Goal: Task Accomplishment & Management: Use online tool/utility

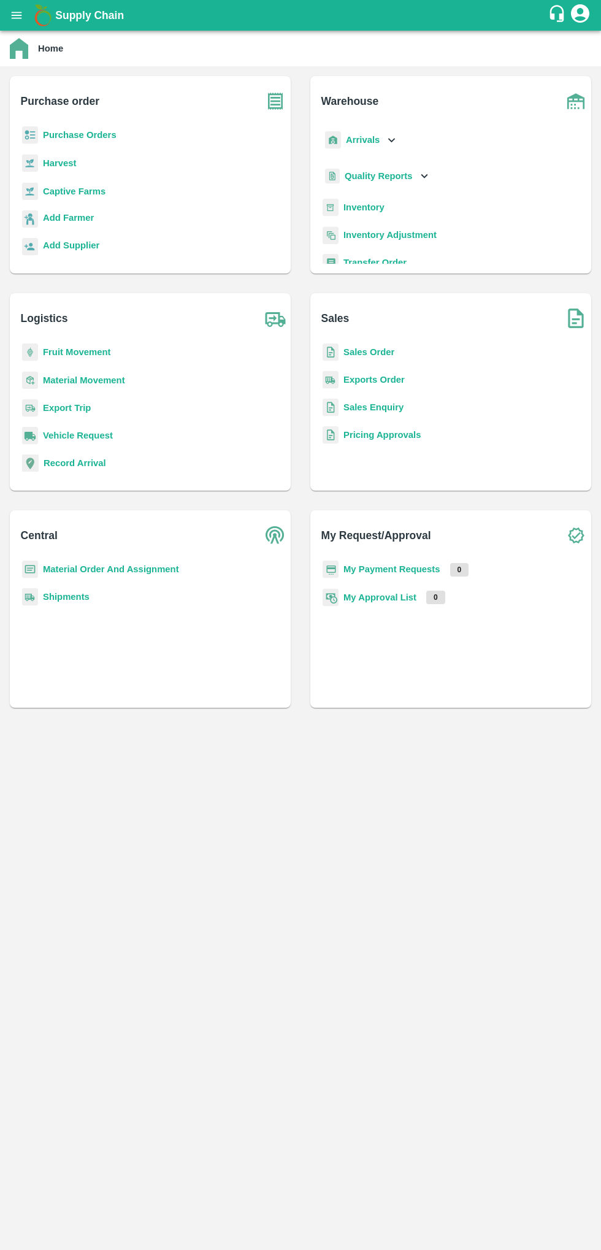
click at [17, 15] on icon "open drawer" at bounding box center [17, 15] width 10 height 7
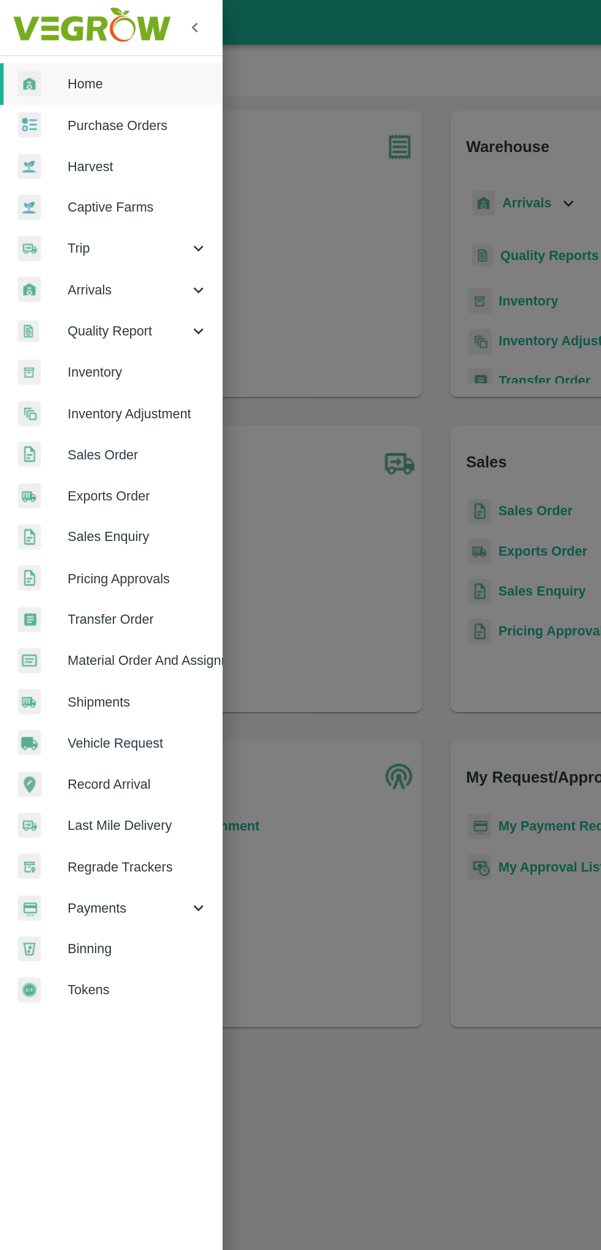
click at [61, 194] on span "Arrivals" at bounding box center [88, 199] width 83 height 13
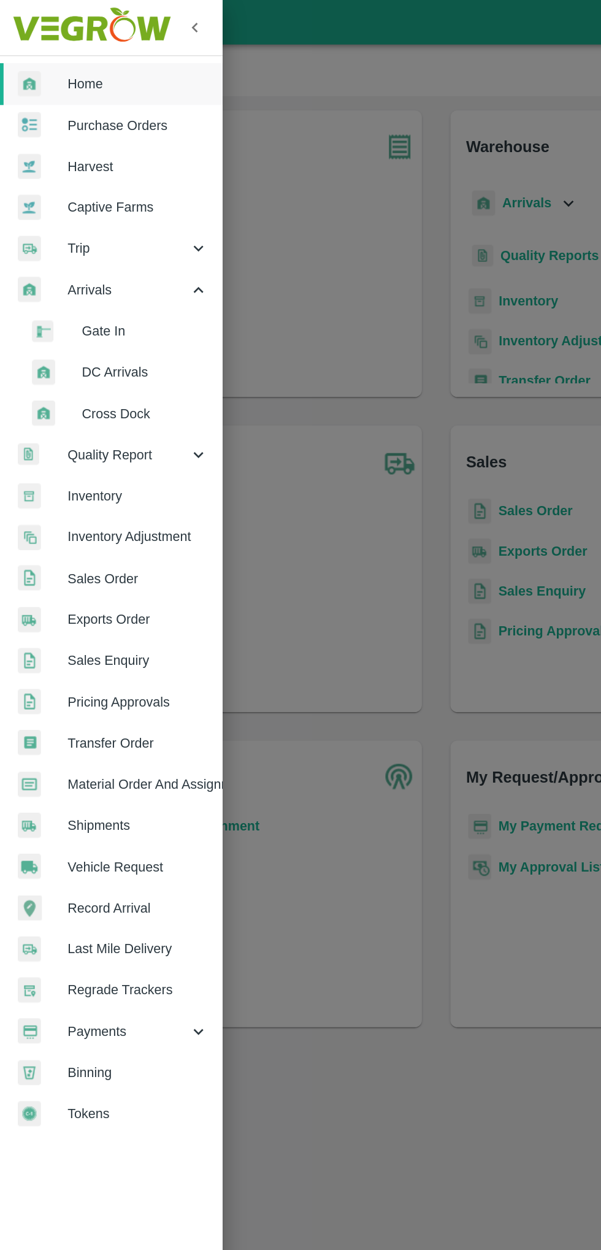
click at [75, 336] on span "Inventory" at bounding box center [95, 341] width 97 height 13
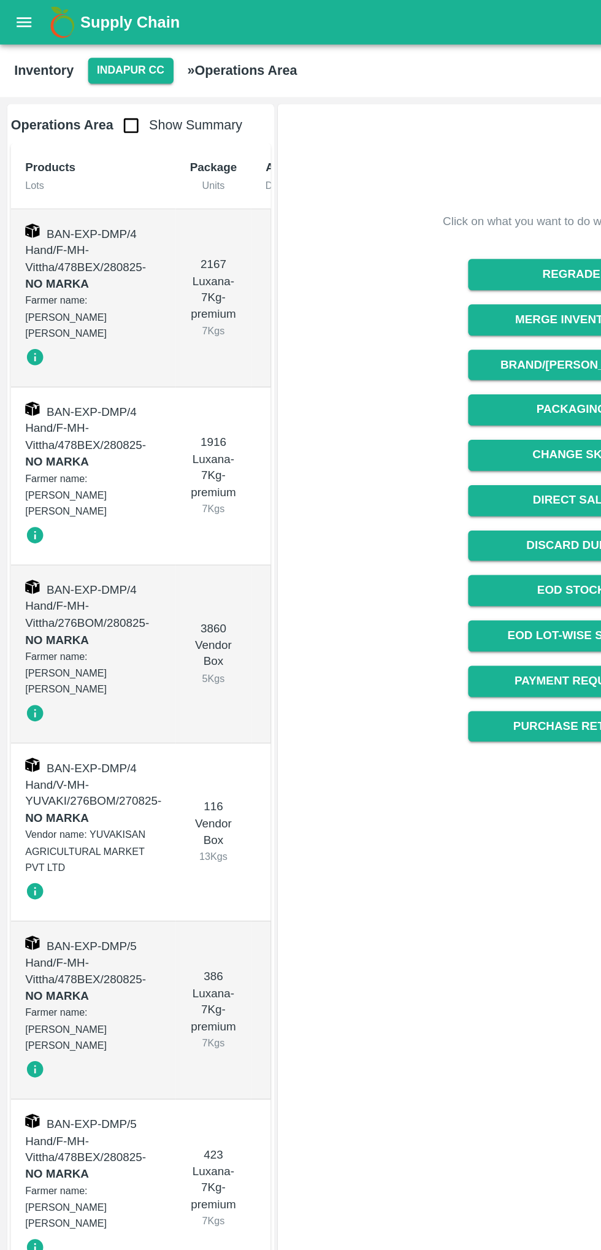
click at [16, 15] on icon "open drawer" at bounding box center [17, 15] width 10 height 7
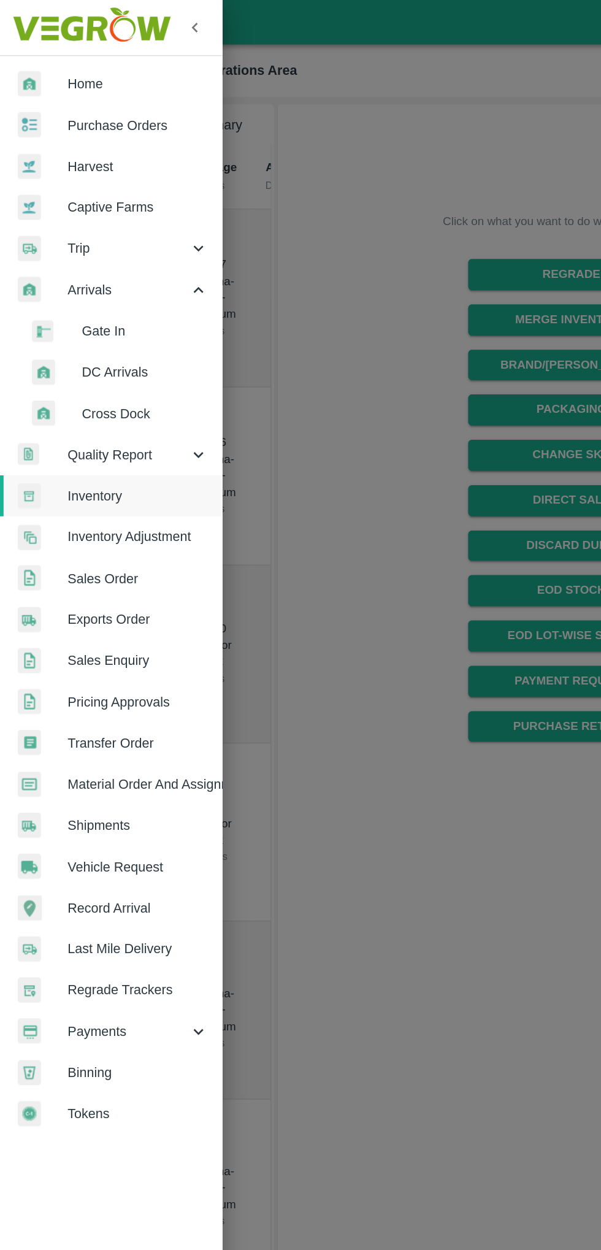
click at [70, 82] on span "Purchase Orders" at bounding box center [95, 86] width 97 height 13
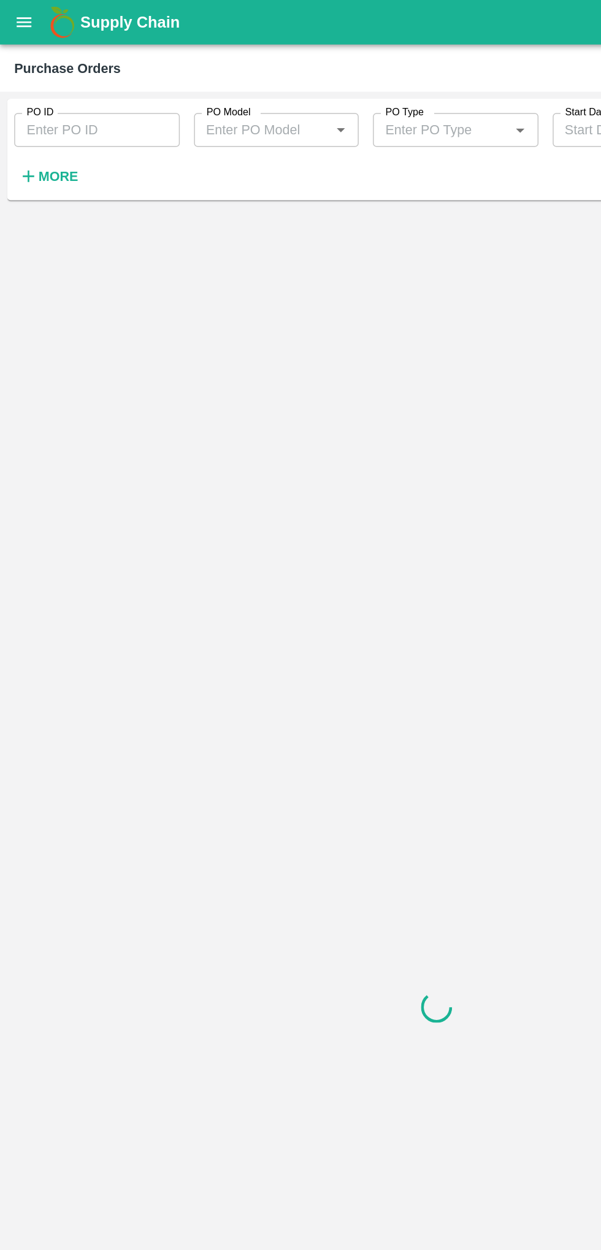
click at [42, 91] on input "PO ID" at bounding box center [67, 89] width 114 height 23
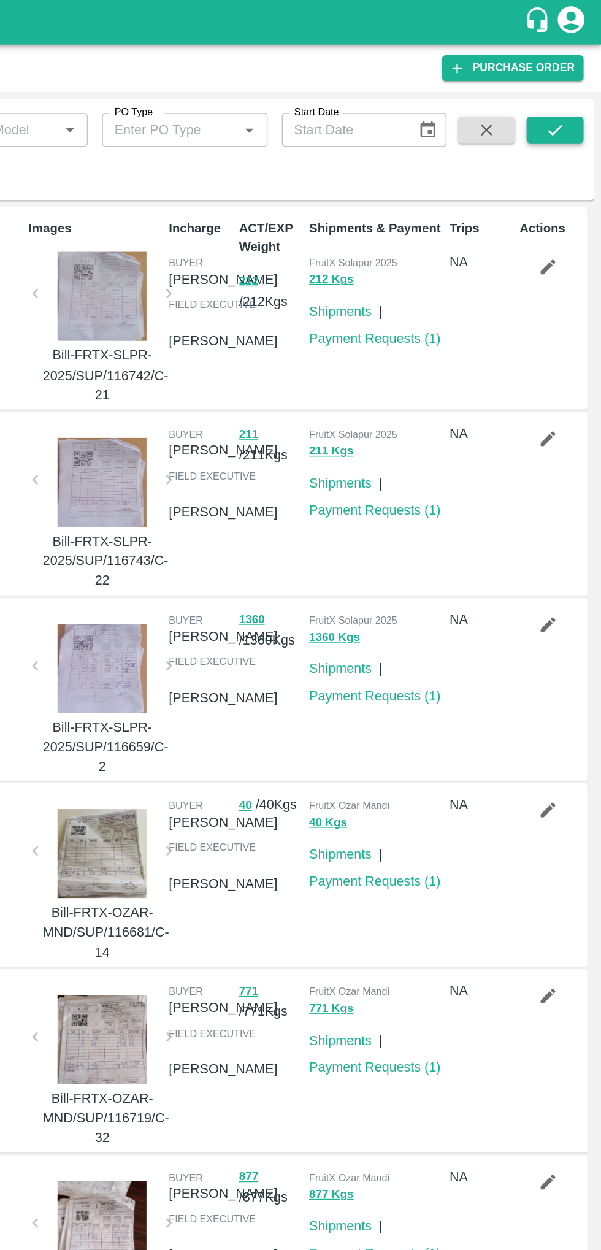
type input "172317"
click at [569, 90] on icon "submit" at bounding box center [569, 89] width 13 height 13
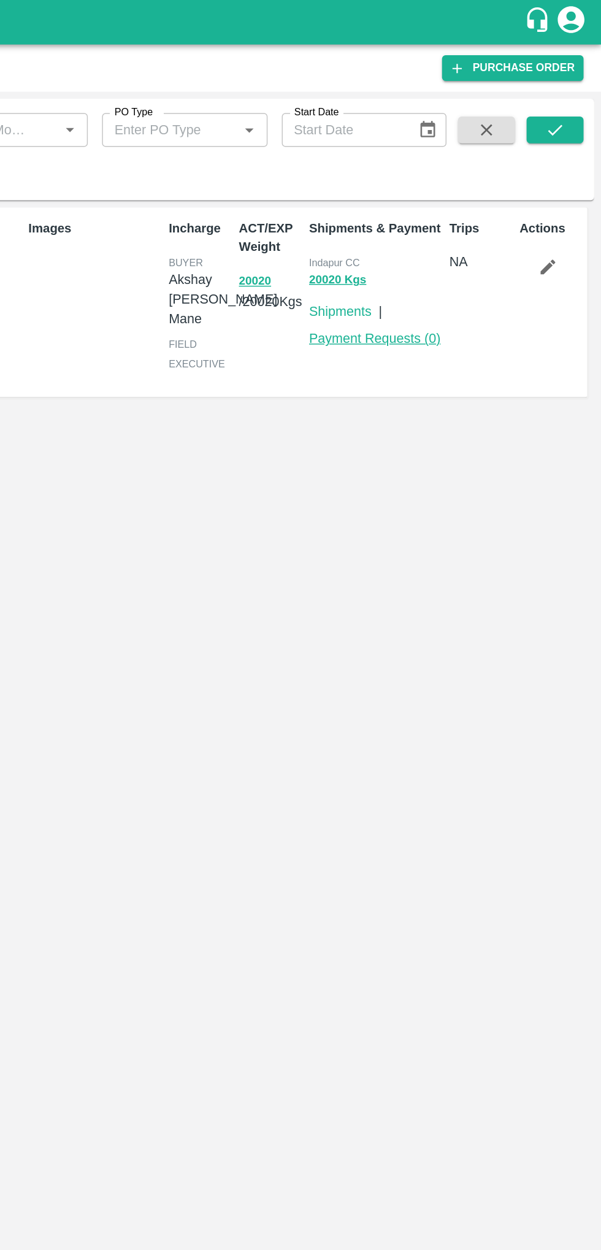
click at [439, 231] on link "Payment Requests ( 0 )" at bounding box center [445, 233] width 91 height 10
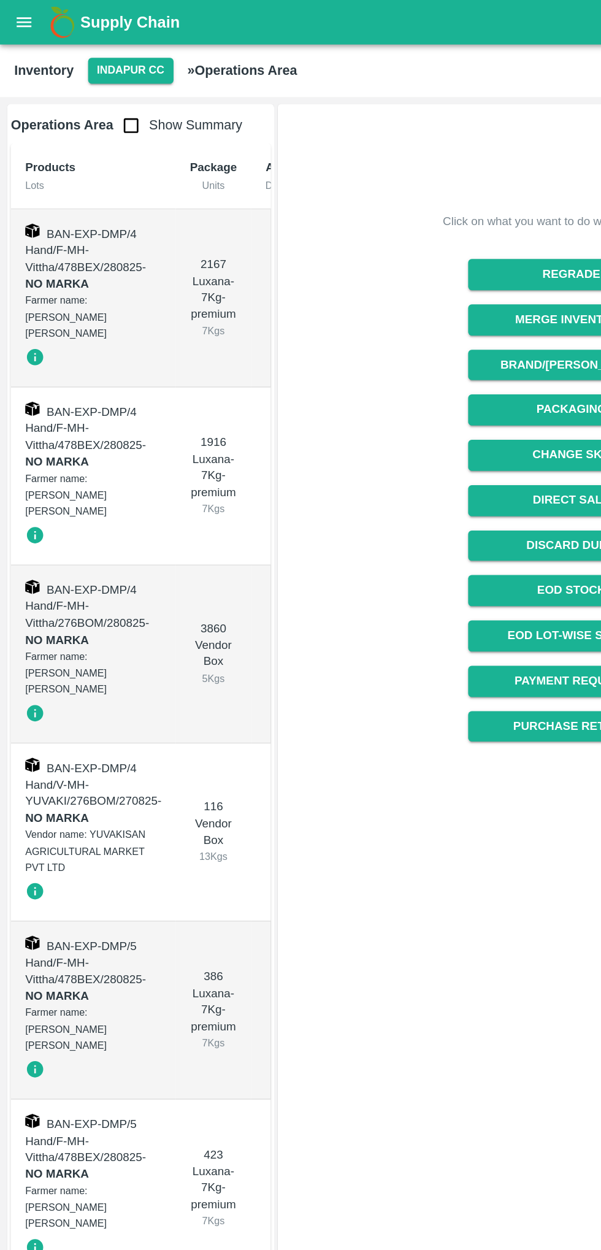
click at [17, 15] on icon "open drawer" at bounding box center [17, 15] width 10 height 7
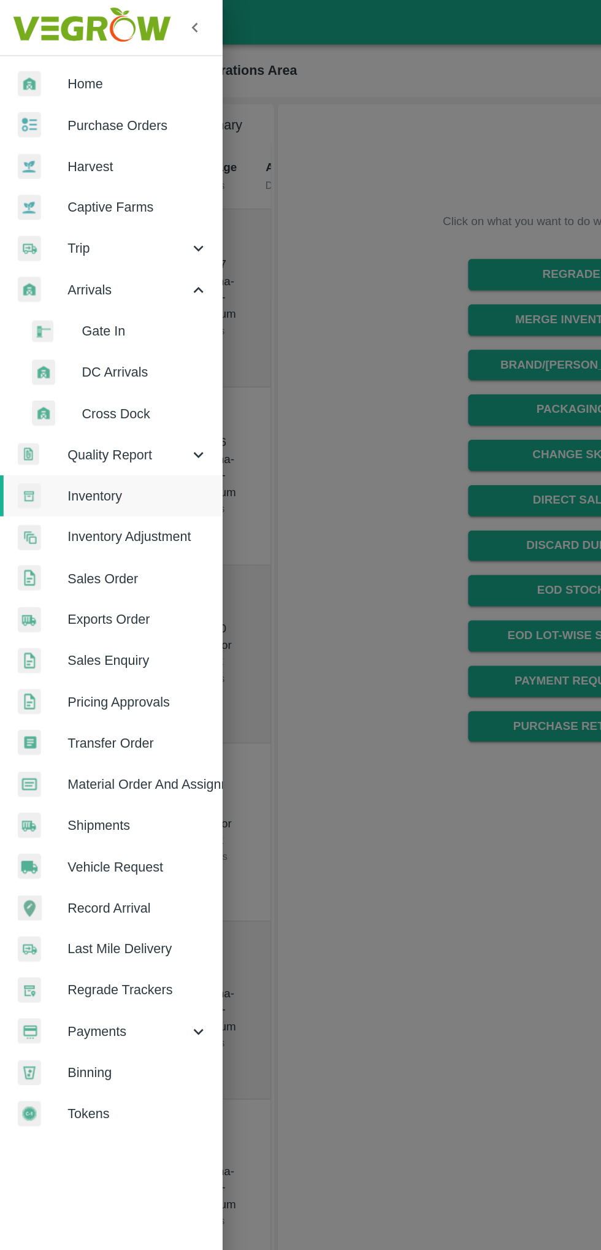
click at [66, 85] on span "Purchase Orders" at bounding box center [95, 86] width 97 height 13
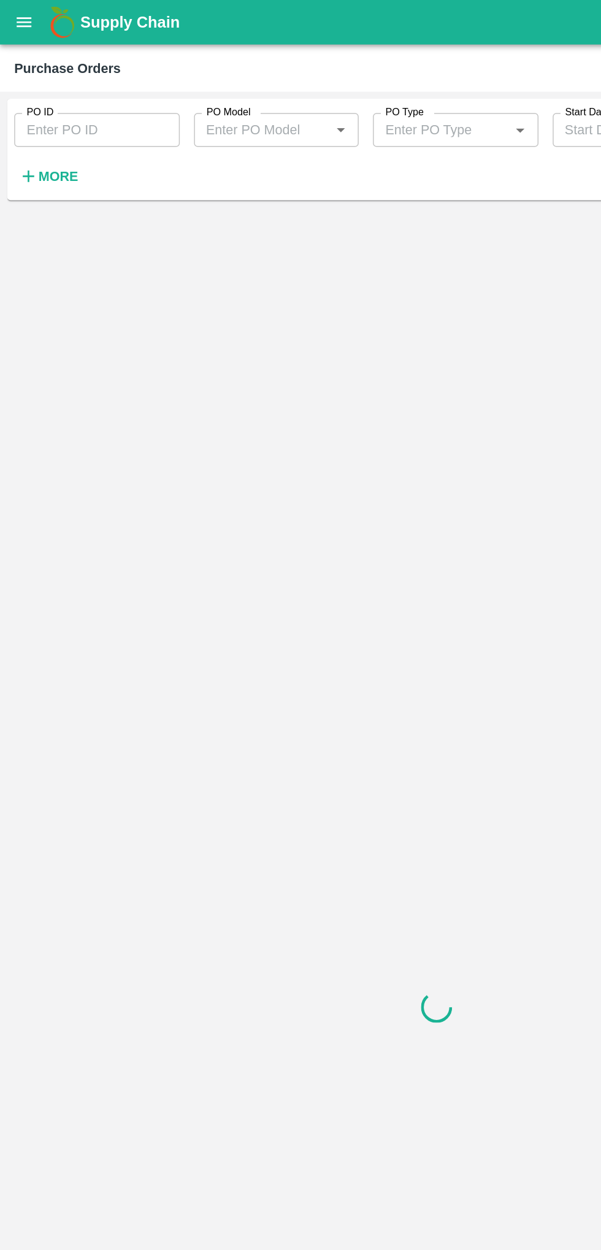
click at [63, 86] on input "PO ID" at bounding box center [67, 89] width 114 height 23
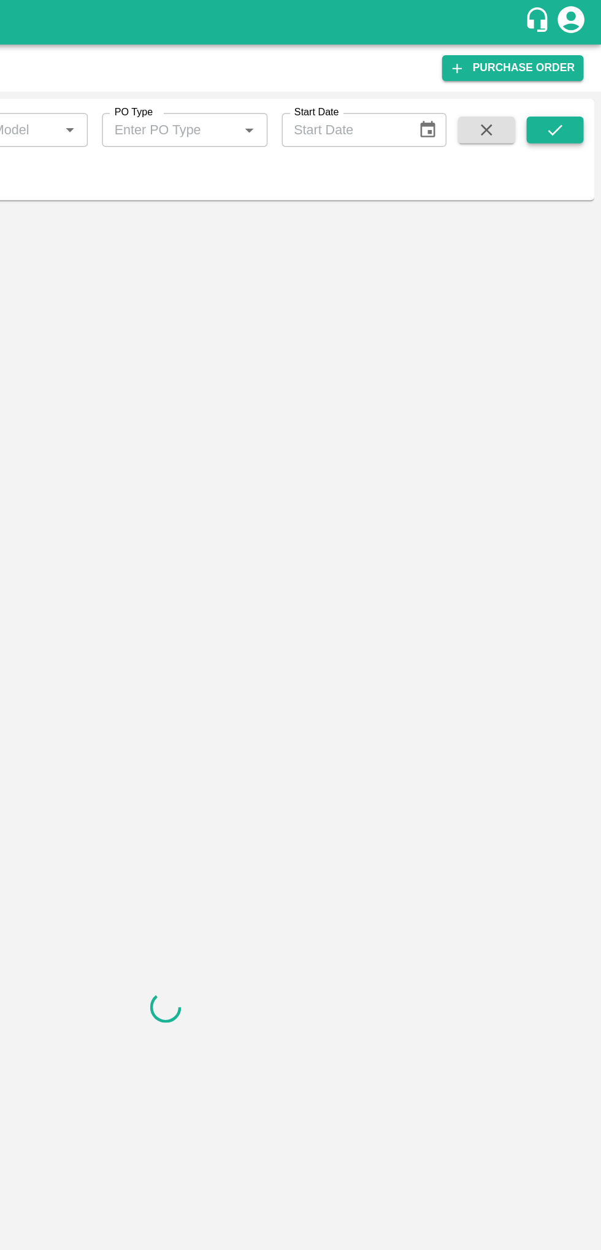
type input "172312"
click at [568, 86] on icon "submit" at bounding box center [569, 89] width 13 height 13
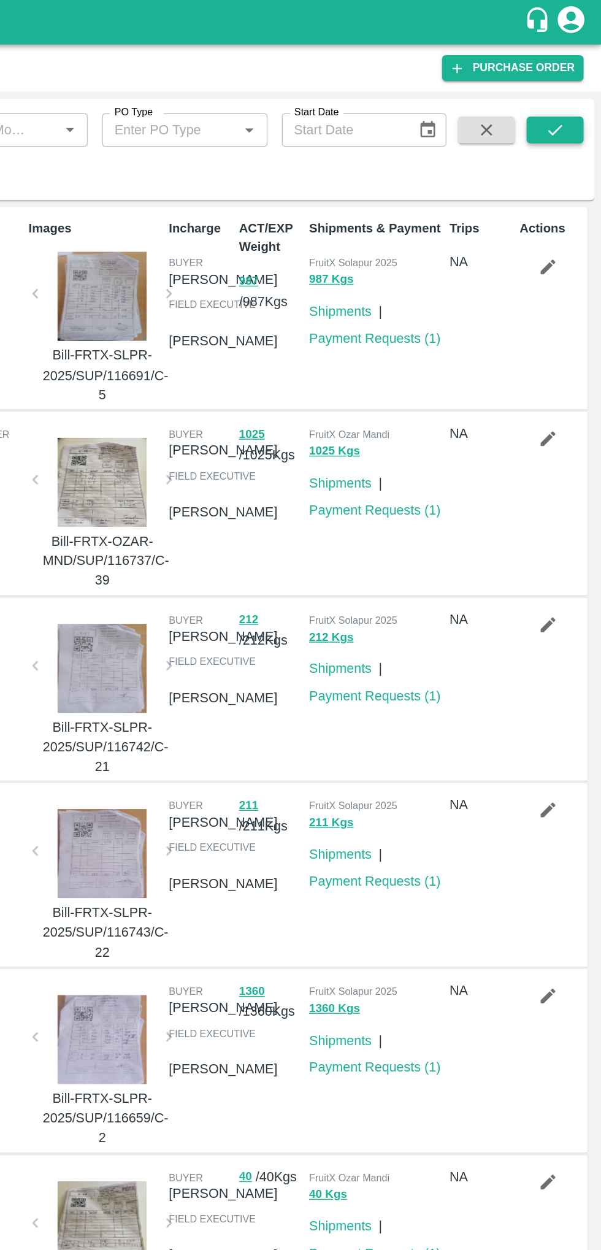
click at [569, 90] on icon "submit" at bounding box center [569, 89] width 13 height 13
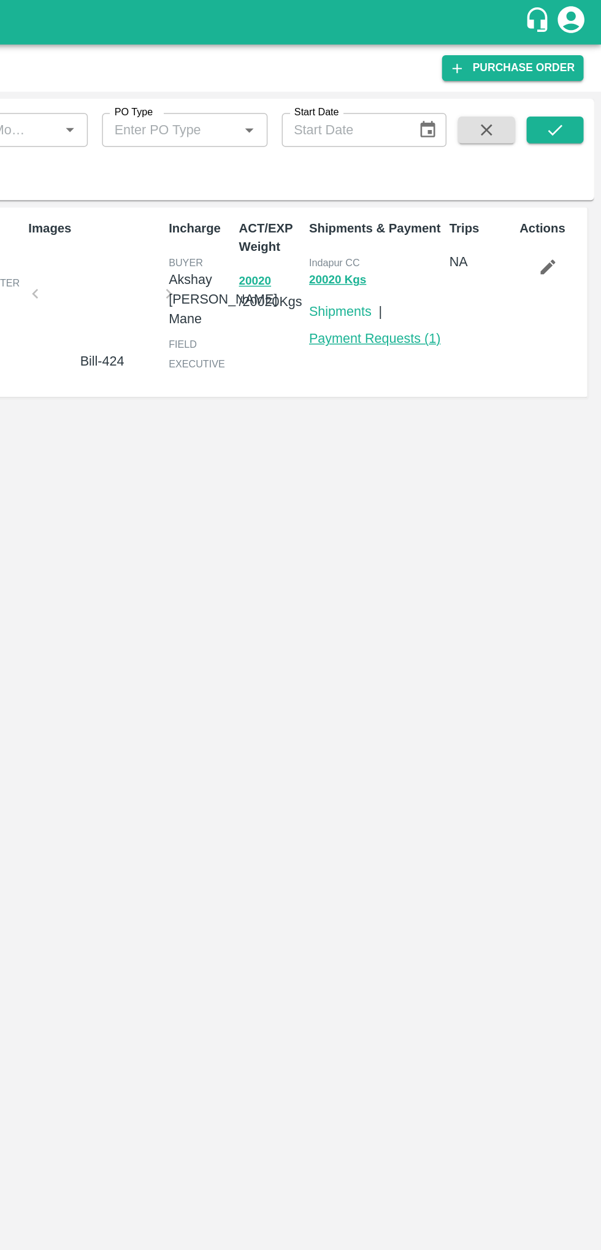
click at [437, 235] on link "Payment Requests ( 1 )" at bounding box center [445, 233] width 91 height 10
click at [270, 213] on div at bounding box center [257, 206] width 82 height 65
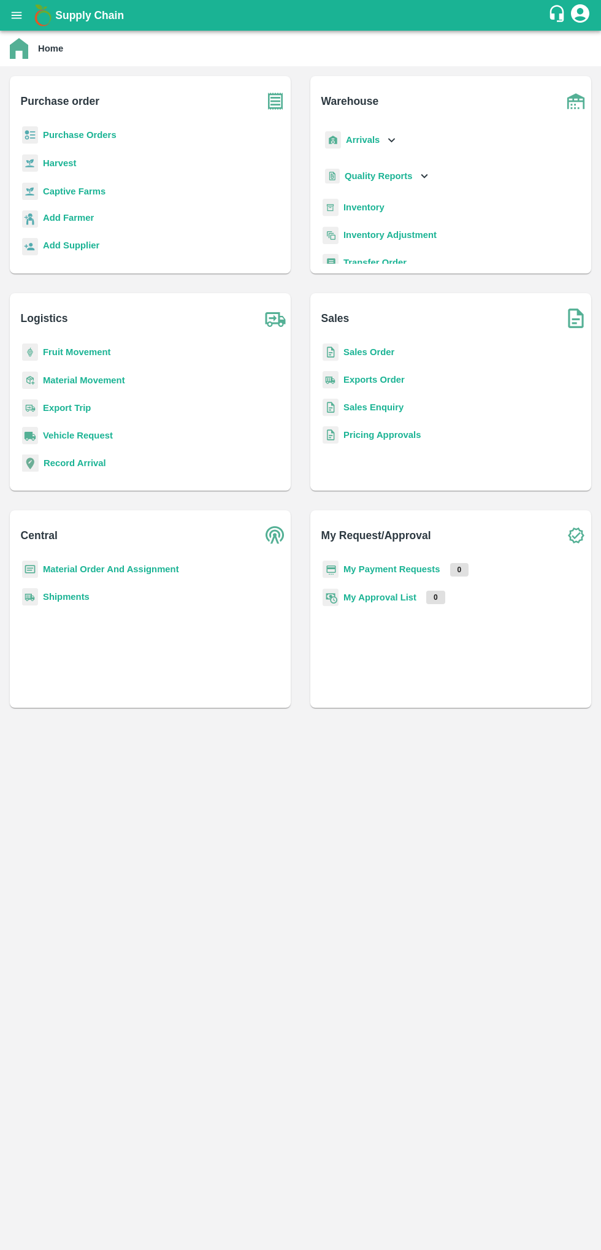
click at [25, 10] on button "open drawer" at bounding box center [16, 15] width 28 height 28
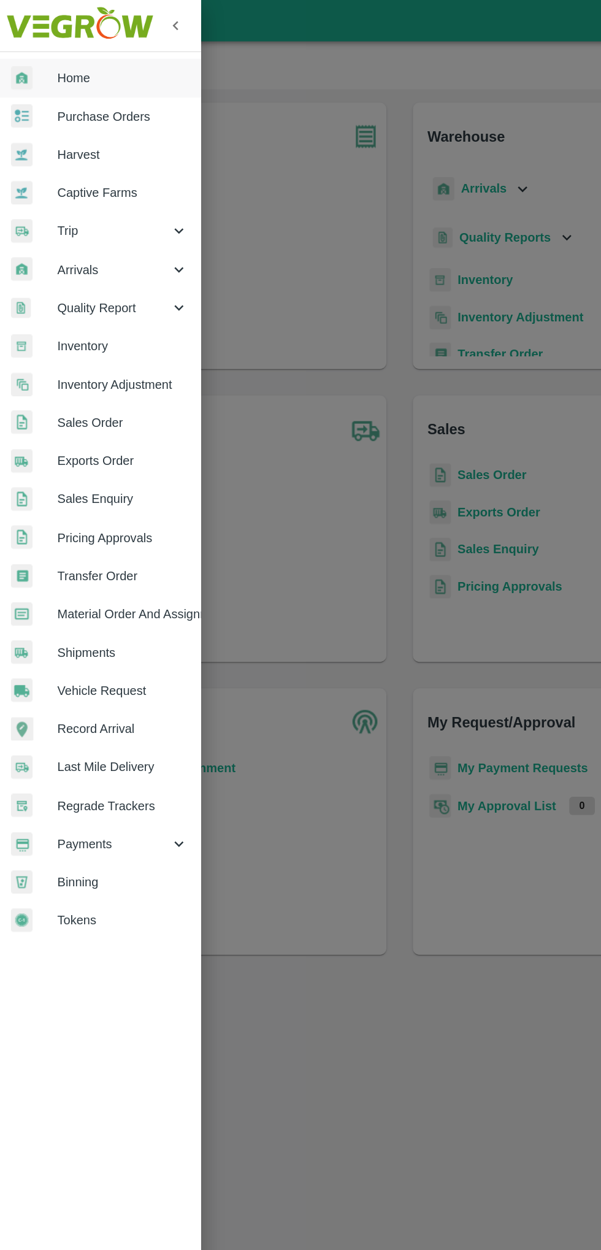
click at [71, 192] on div "Arrivals" at bounding box center [76, 200] width 153 height 28
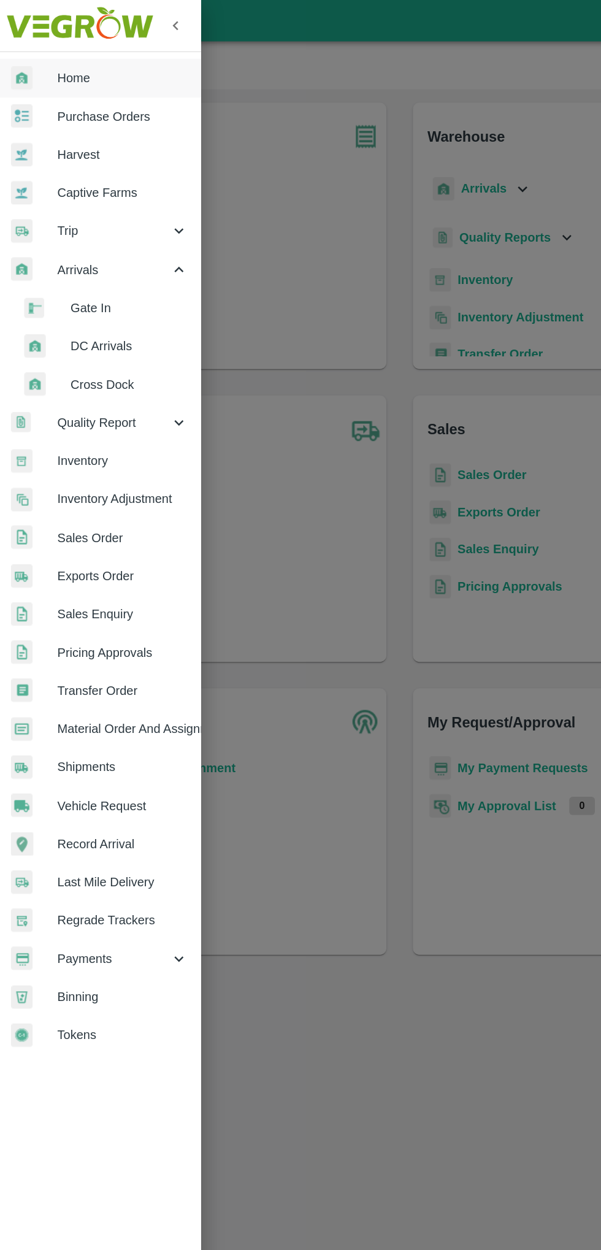
click at [67, 248] on li "DC Arrivals" at bounding box center [82, 256] width 144 height 28
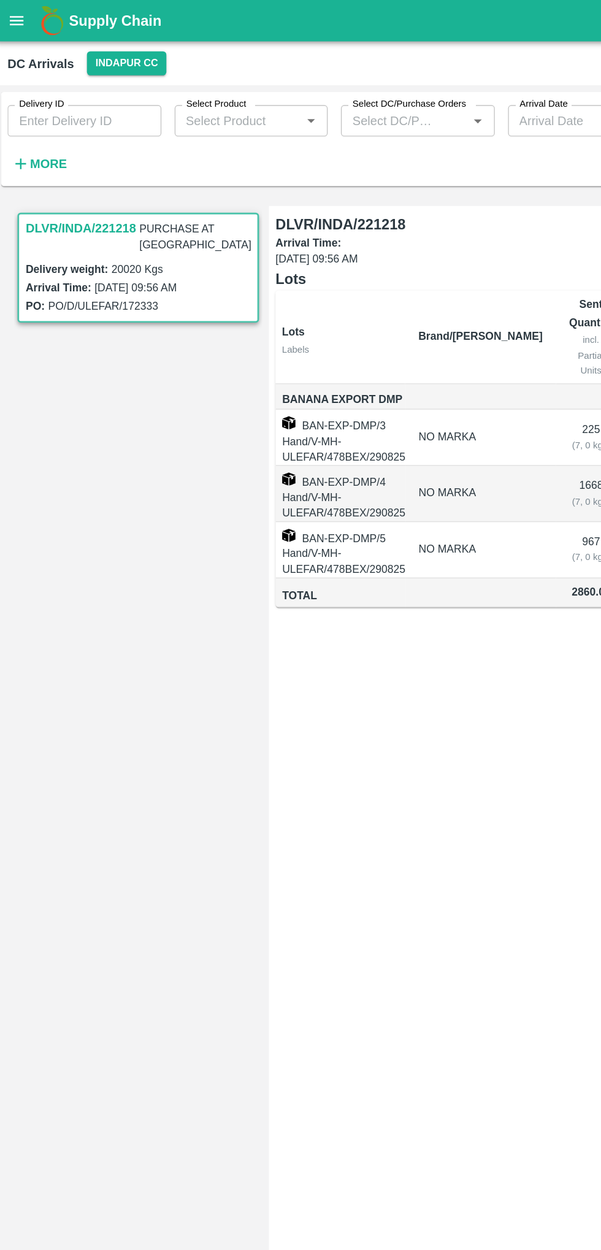
click at [60, 166] on h3 "DLVR/INDA/221218" at bounding box center [64, 169] width 82 height 16
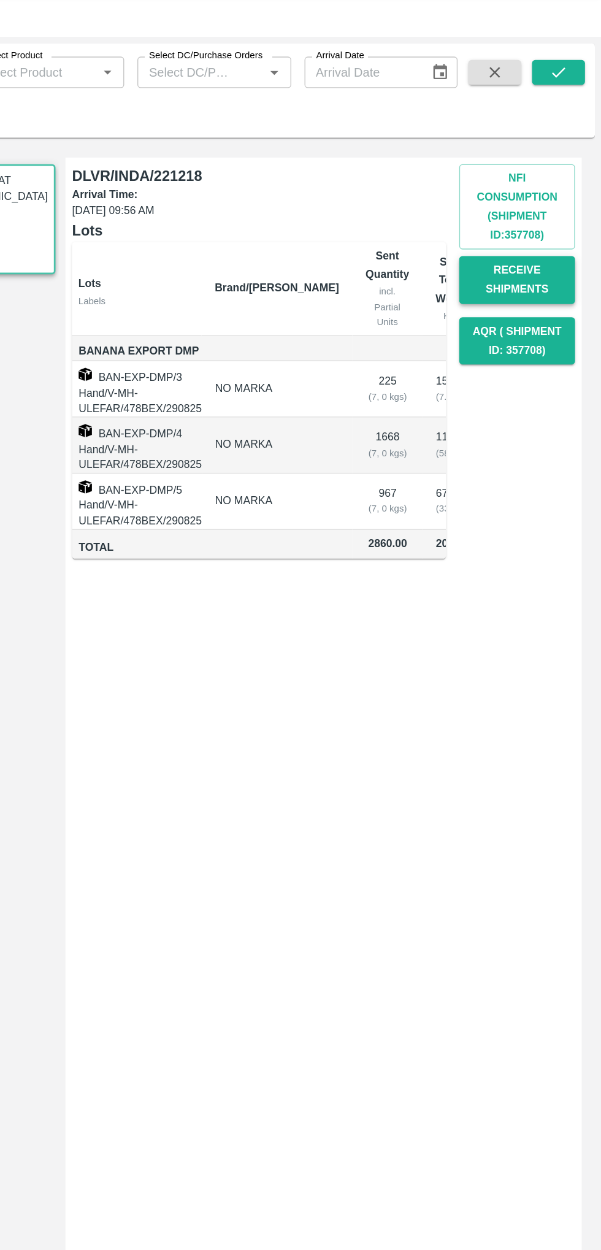
click at [532, 250] on button "Receive Shipments" at bounding box center [539, 244] width 86 height 36
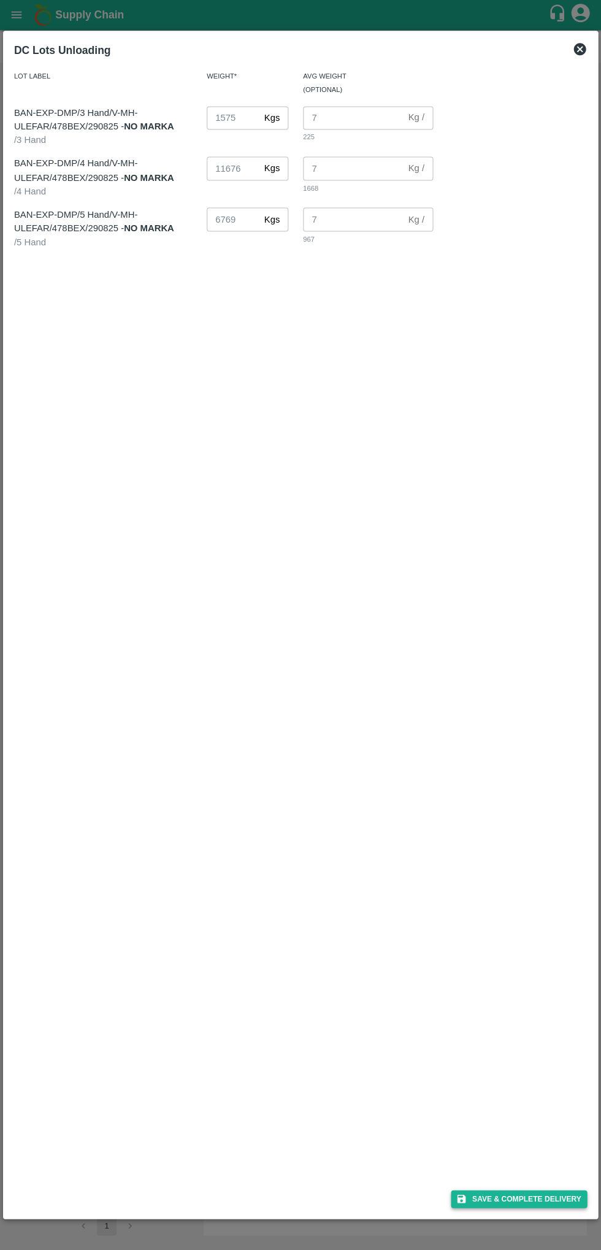
click at [551, 1193] on button "Save & Complete Delivery" at bounding box center [519, 1199] width 136 height 18
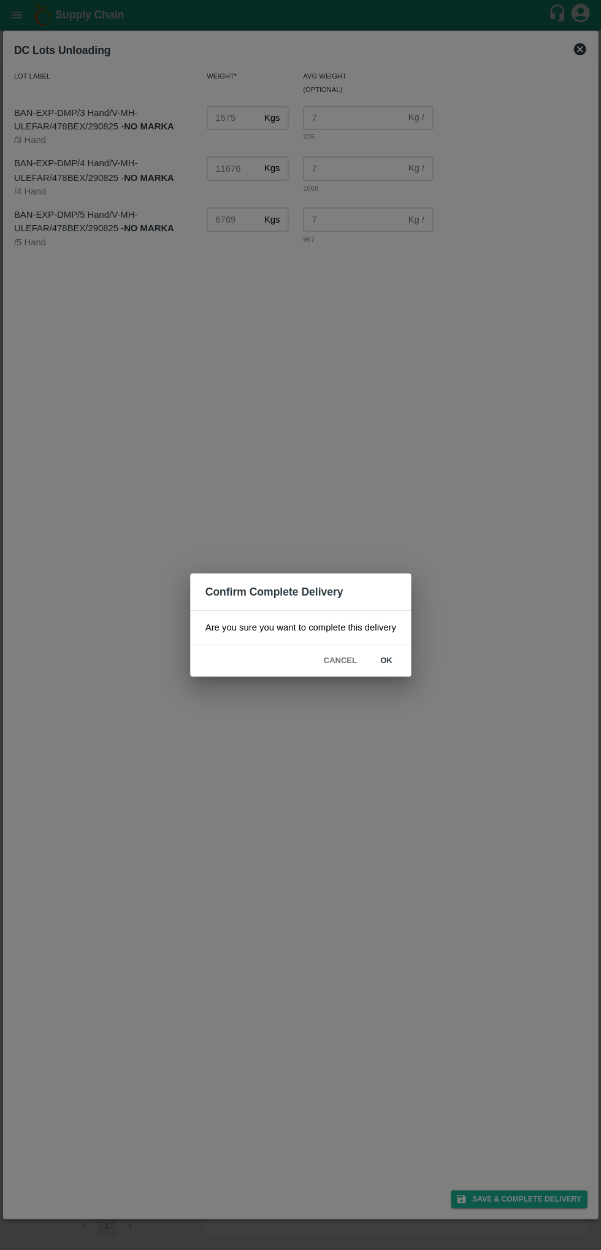
click at [370, 663] on button "ok" at bounding box center [386, 660] width 39 height 21
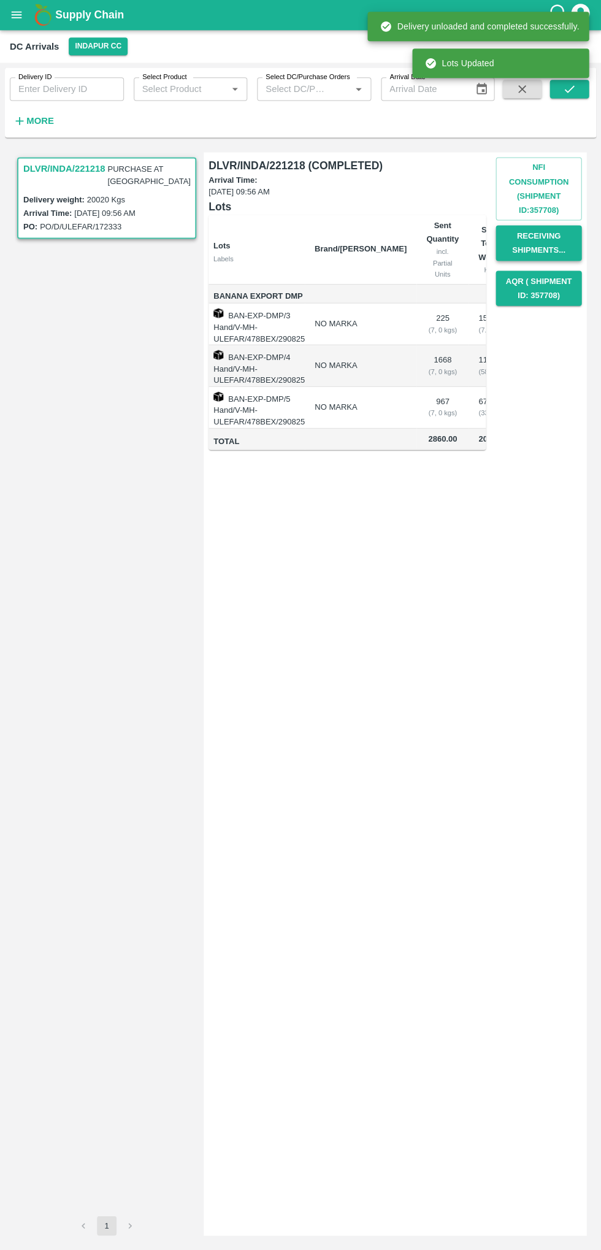
click at [535, 253] on button "Receiving Shipments..." at bounding box center [539, 244] width 86 height 36
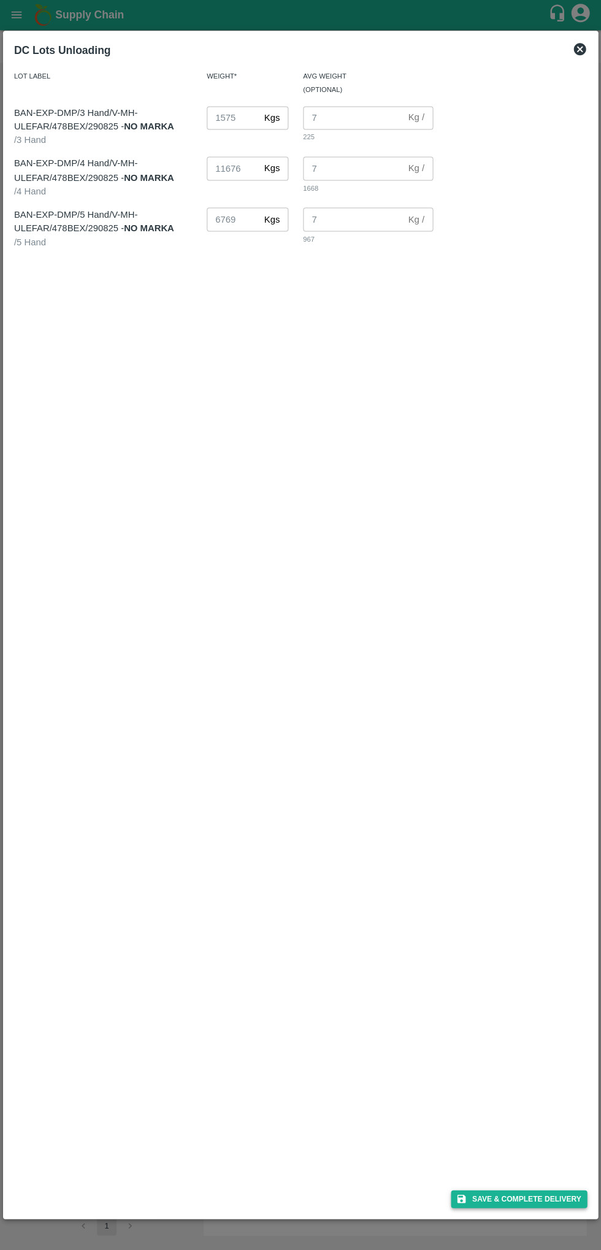
click at [535, 1194] on button "Save & Complete Delivery" at bounding box center [519, 1199] width 136 height 18
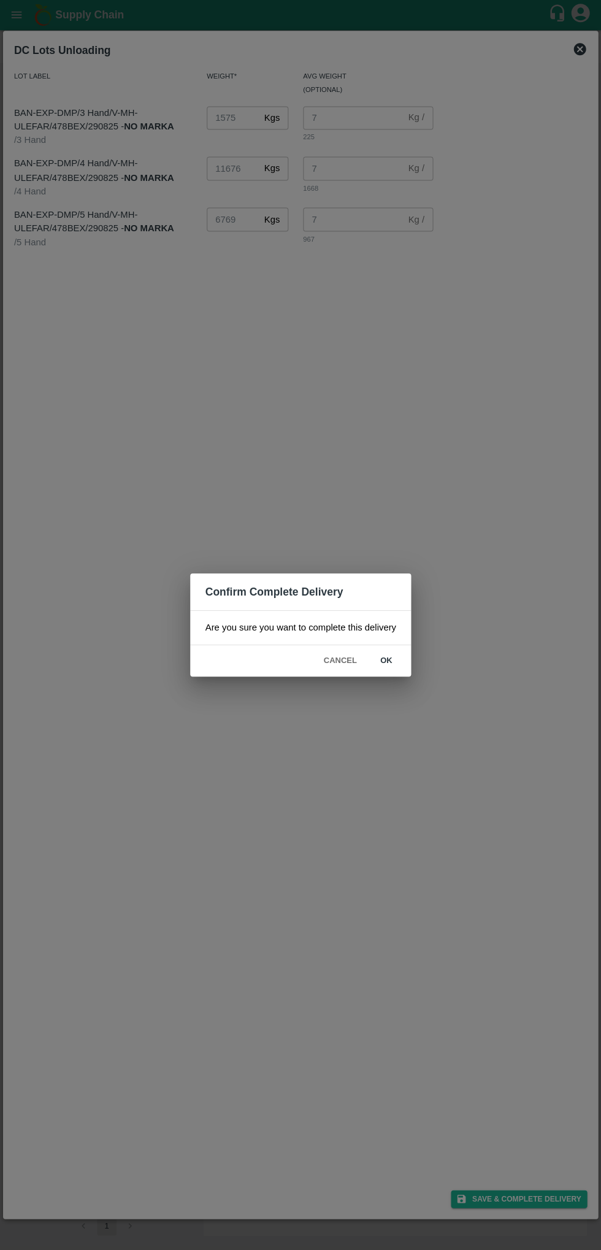
click at [388, 665] on button "ok" at bounding box center [386, 660] width 39 height 21
